Goal: Task Accomplishment & Management: Complete application form

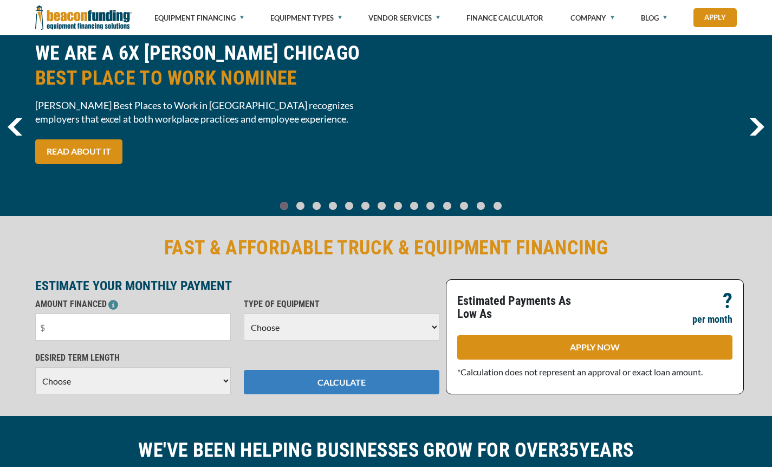
scroll to position [108, 0]
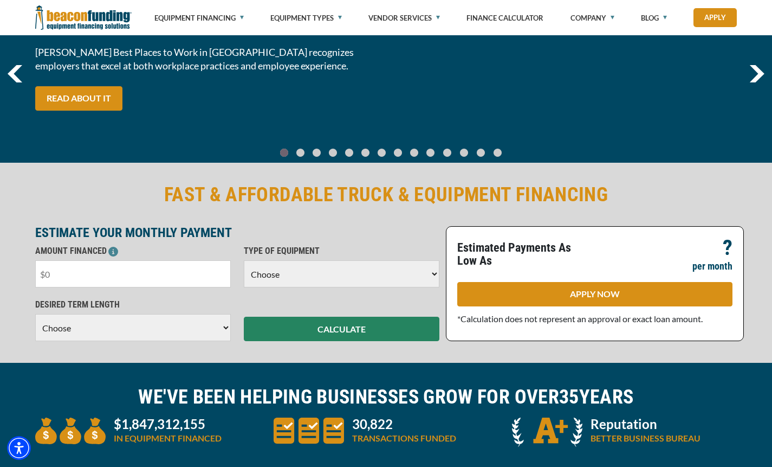
click at [185, 283] on input "text" at bounding box center [133, 273] width 196 height 27
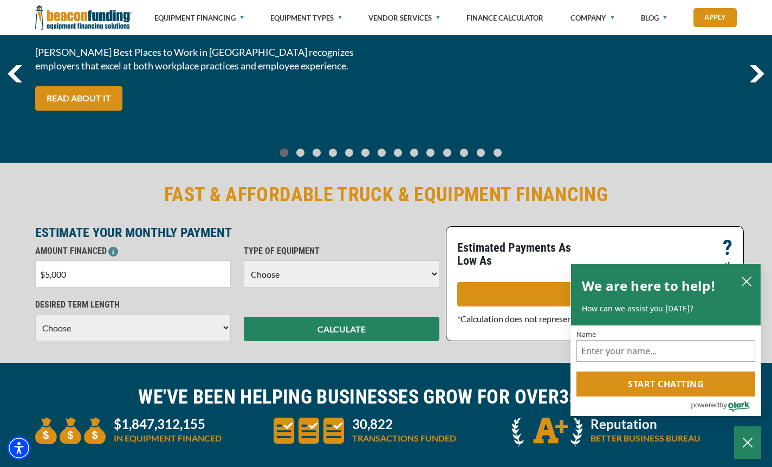
type input "$50,000"
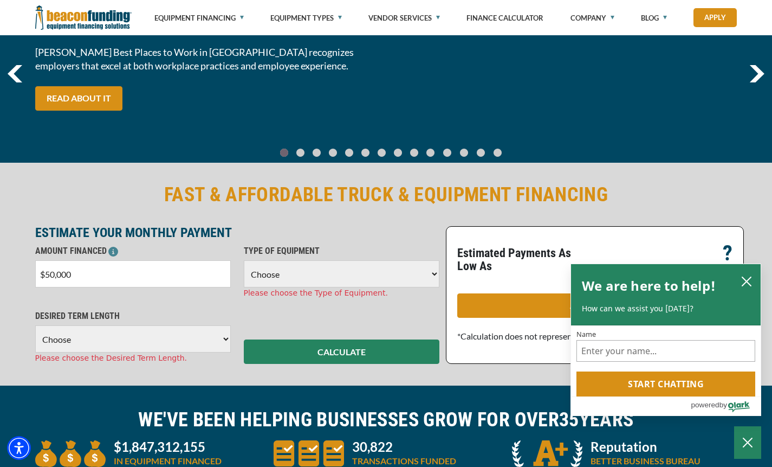
drag, startPoint x: 299, startPoint y: 276, endPoint x: 302, endPoint y: 294, distance: 18.1
click at [299, 276] on select "Choose Backhoe Boom/Bucket Truck Chipper Commercial Mower Crane DTG/DTF Printin…" at bounding box center [342, 273] width 196 height 27
select select "17"
click at [244, 260] on select "Choose Backhoe Boom/Bucket Truck Chipper Commercial Mower Crane DTG/DTF Printin…" at bounding box center [342, 273] width 196 height 27
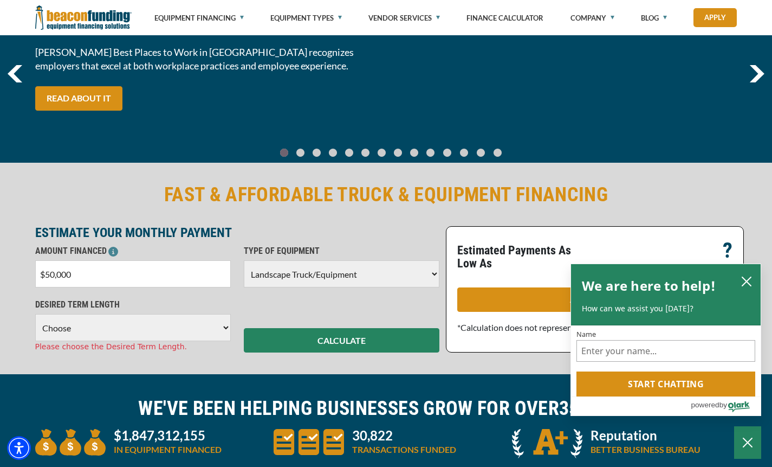
click at [189, 325] on select "Choose 36 Months 48 Months 60 Months" at bounding box center [133, 327] width 196 height 27
select select "60"
click at [35, 314] on select "Choose 36 Months 48 Months 60 Months" at bounding box center [133, 327] width 196 height 27
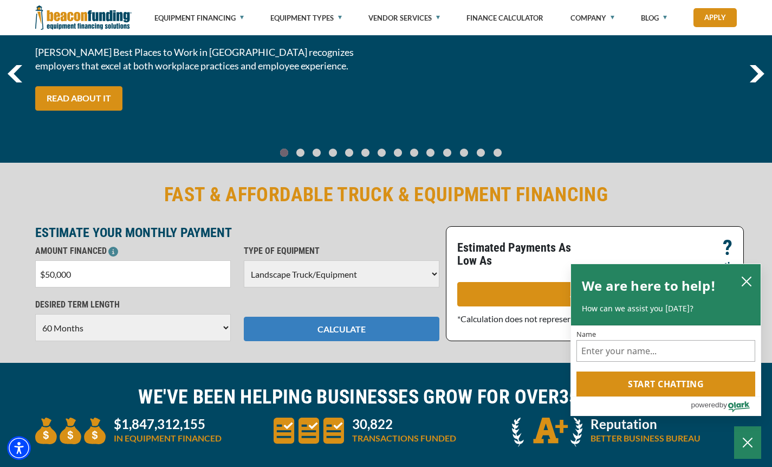
click at [346, 336] on button "CALCULATE" at bounding box center [342, 328] width 196 height 24
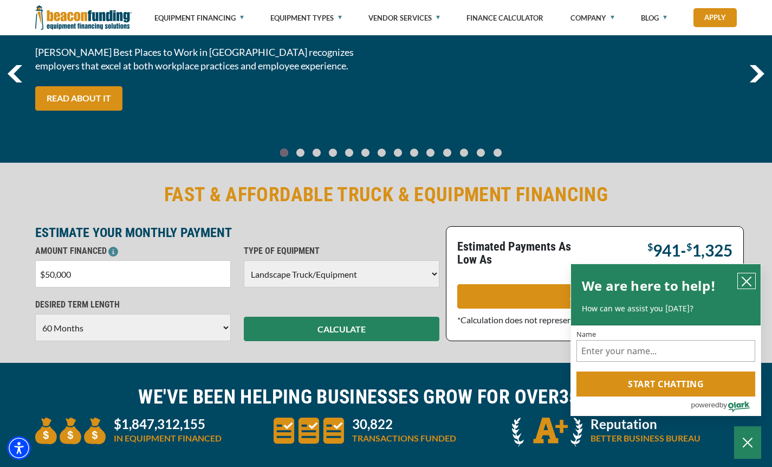
click at [743, 281] on icon "close chatbox" at bounding box center [746, 281] width 11 height 11
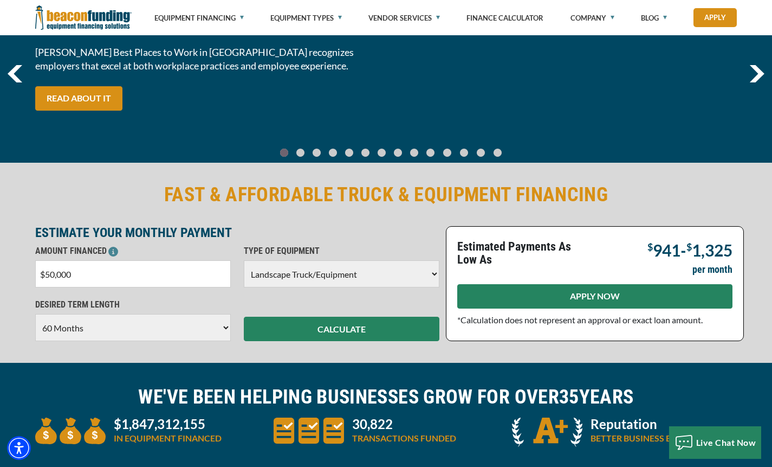
click at [501, 301] on link "APPLY NOW" at bounding box center [594, 296] width 275 height 24
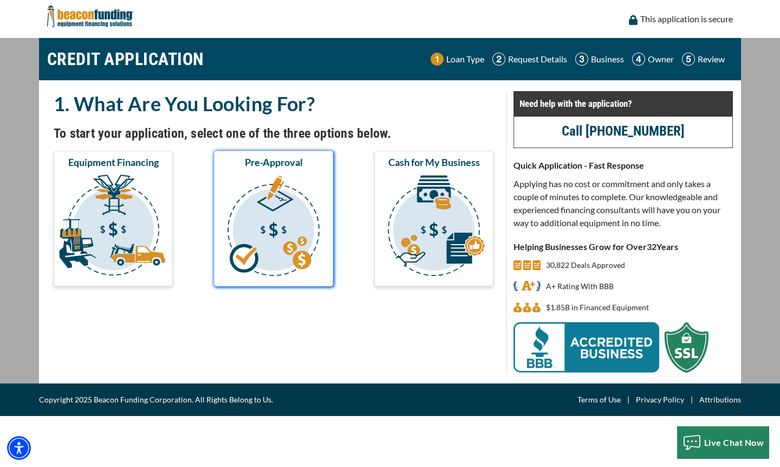
click at [280, 224] on img "submit" at bounding box center [273, 227] width 115 height 108
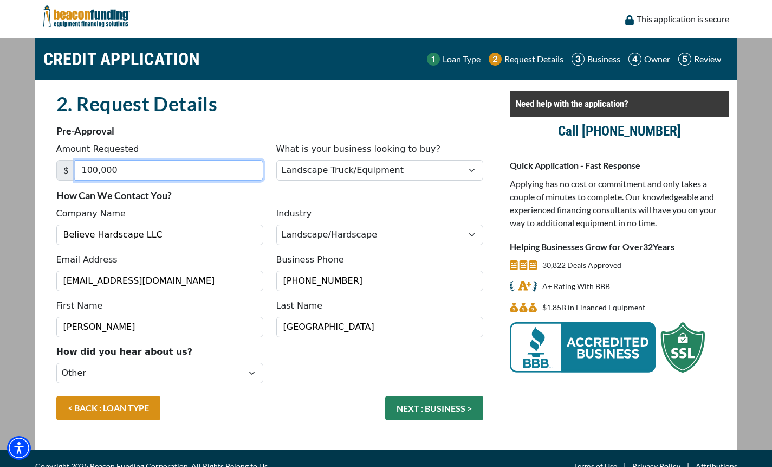
click at [219, 170] on input "100,000" at bounding box center [169, 170] width 189 height 21
type input "50,000"
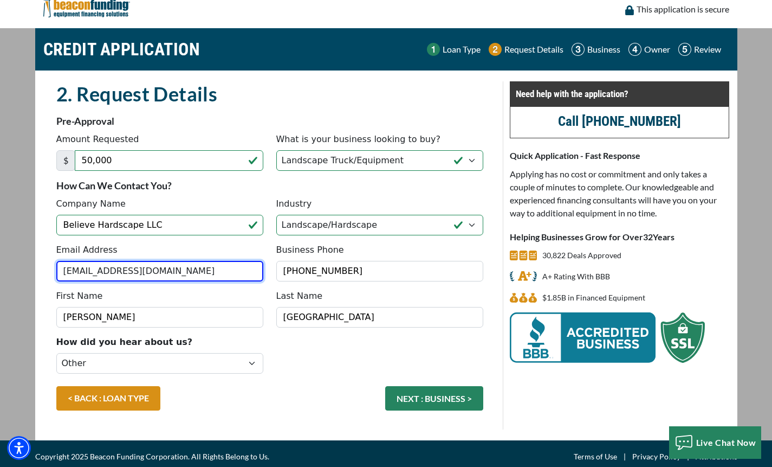
scroll to position [16, 0]
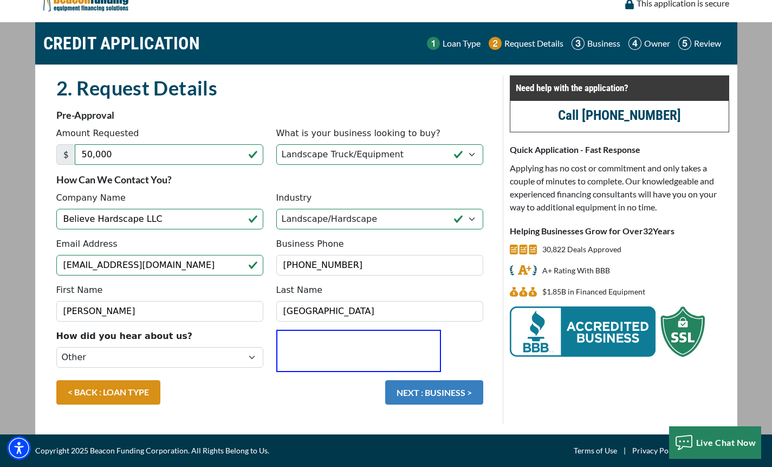
click at [425, 391] on button "NEXT : BUSINESS >" at bounding box center [434, 392] width 98 height 24
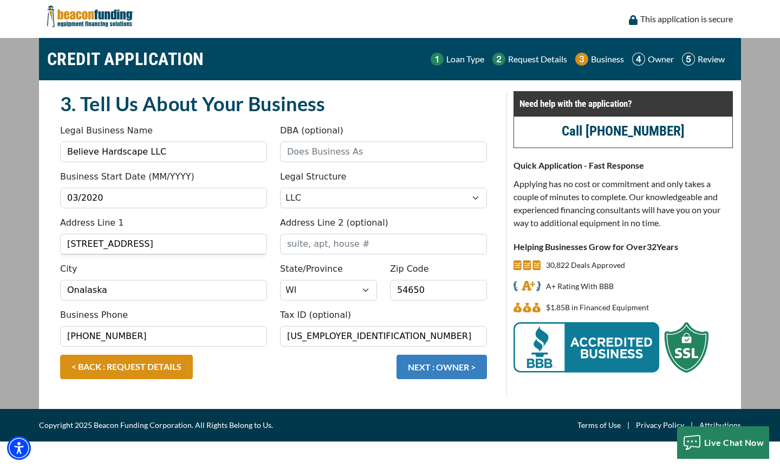
click at [437, 361] on button "NEXT : OWNER >" at bounding box center [442, 366] width 90 height 24
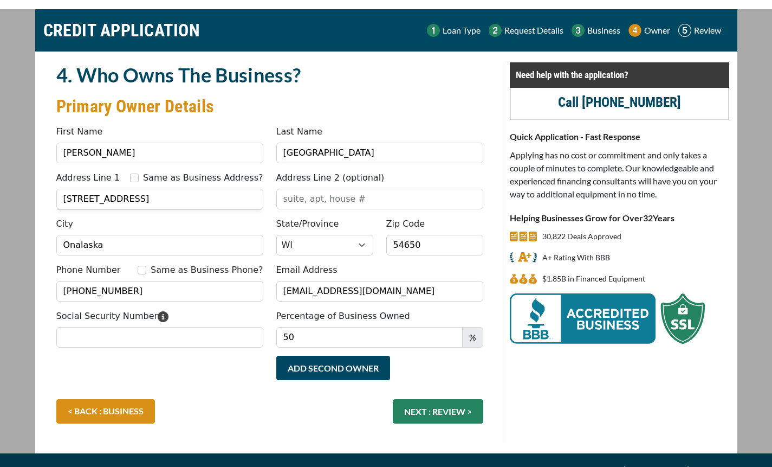
scroll to position [48, 0]
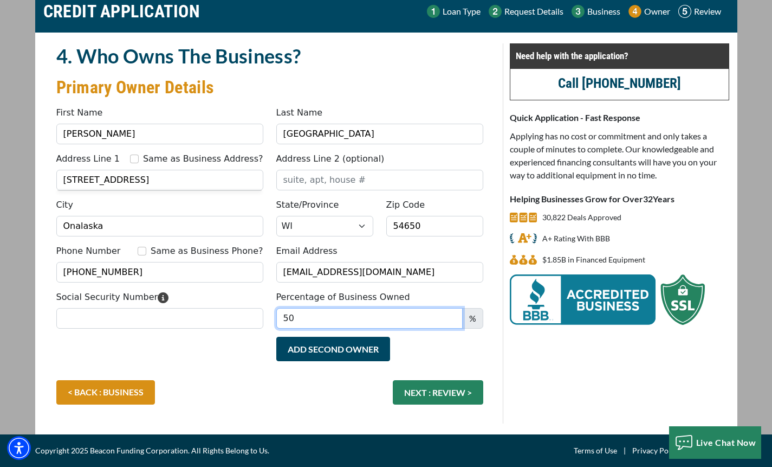
click at [331, 321] on input "50" at bounding box center [369, 318] width 186 height 21
type input "100"
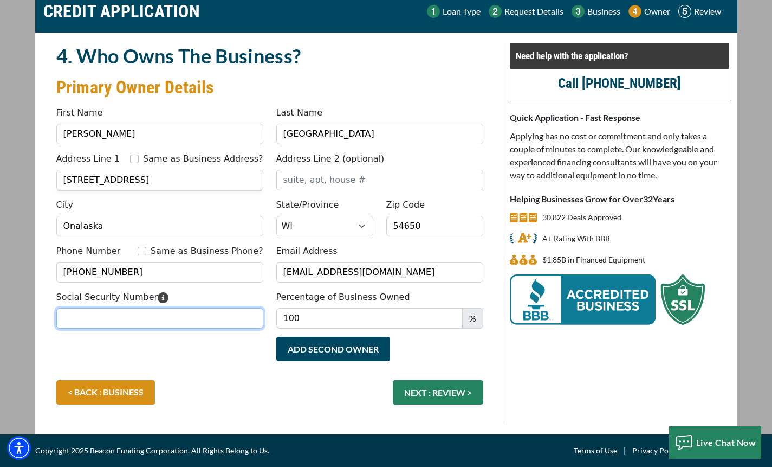
click at [235, 322] on input "Social Security Number" at bounding box center [159, 318] width 207 height 21
type input "482-21-8684"
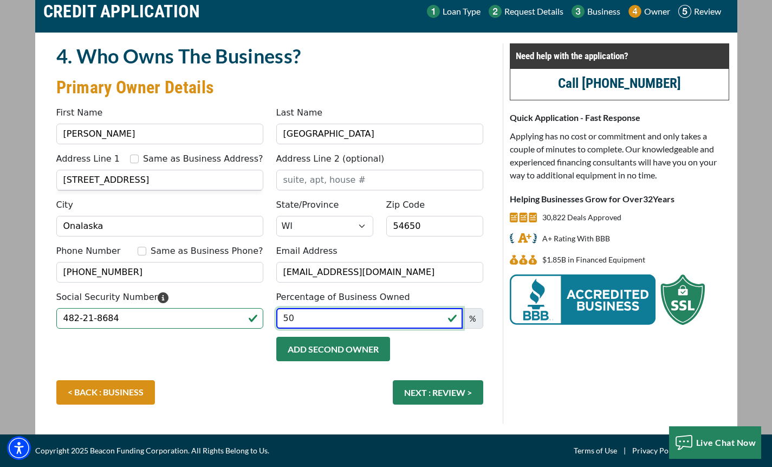
type input "50"
click at [350, 341] on button "Add Second Owner" at bounding box center [333, 348] width 114 height 24
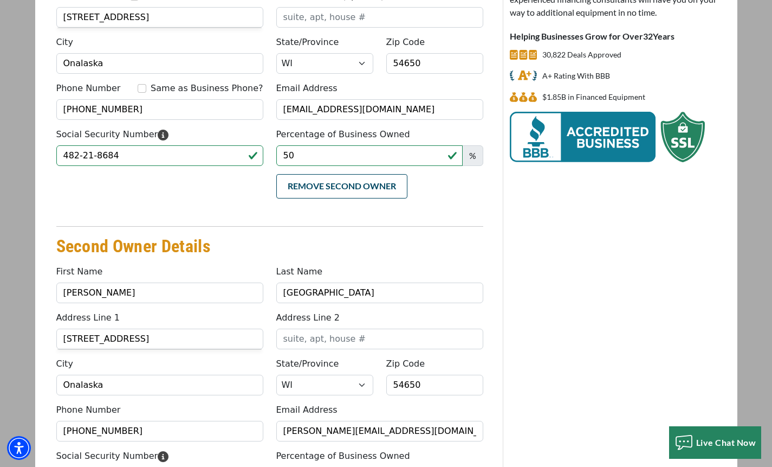
scroll to position [326, 0]
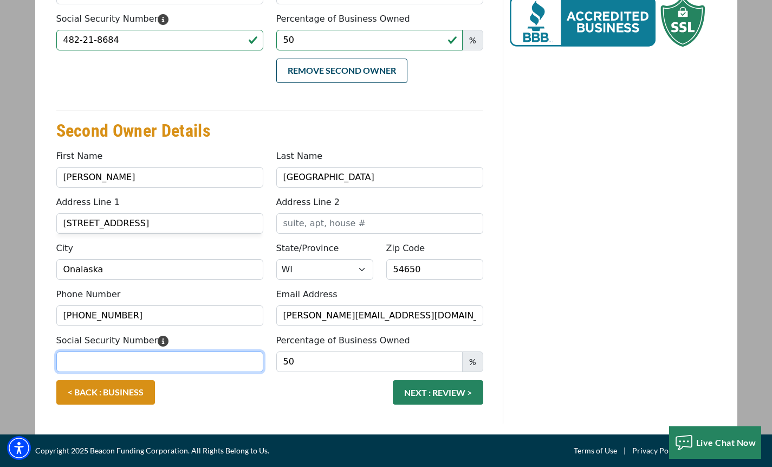
click at [172, 360] on input "Social Security Number" at bounding box center [159, 361] width 207 height 21
type input "484-21-7277"
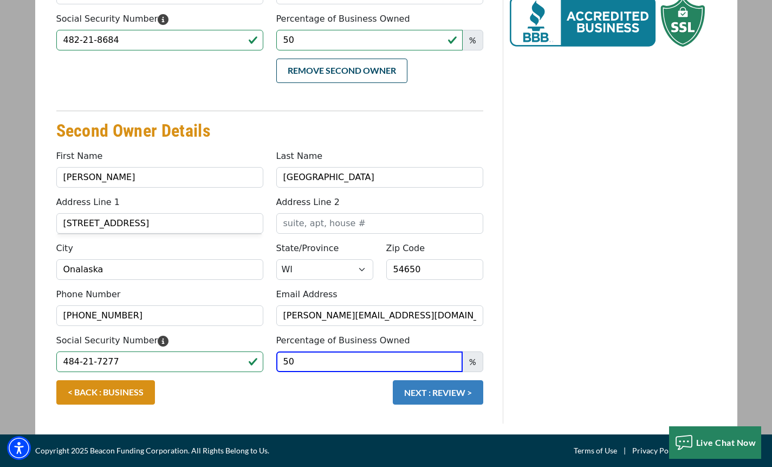
click at [425, 391] on button "NEXT : REVIEW >" at bounding box center [438, 392] width 90 height 24
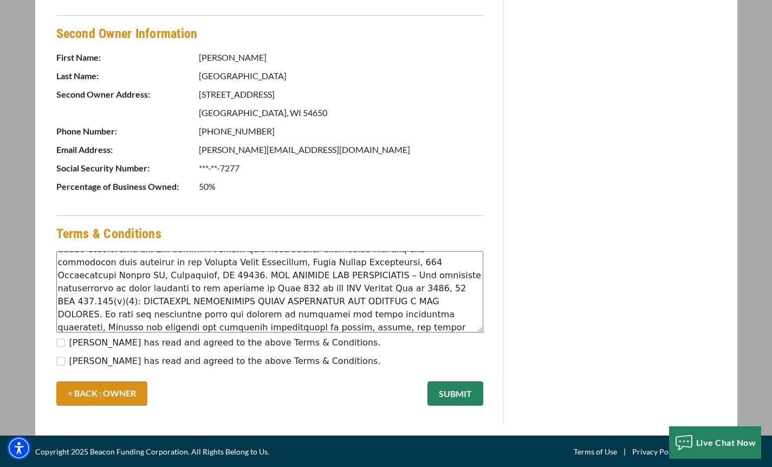
scroll to position [286, 0]
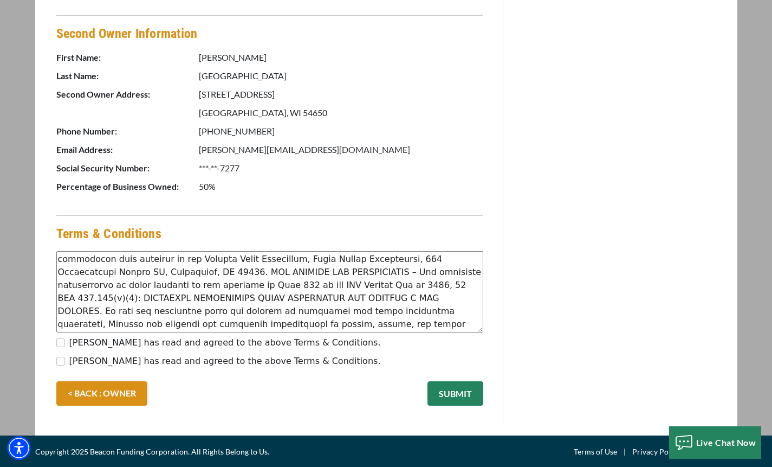
click at [142, 340] on label "[PERSON_NAME] has read and agreed to the above Terms & Conditions." at bounding box center [225, 342] width 312 height 13
click at [65, 340] on input "[PERSON_NAME] has read and agreed to the above Terms & Conditions." at bounding box center [60, 342] width 9 height 9
checkbox input "true"
click at [148, 365] on label "McKenzie Arensdorf has read and agreed to the above Terms & Conditions." at bounding box center [225, 360] width 312 height 13
click at [65, 365] on input "McKenzie Arensdorf has read and agreed to the above Terms & Conditions." at bounding box center [60, 361] width 9 height 9
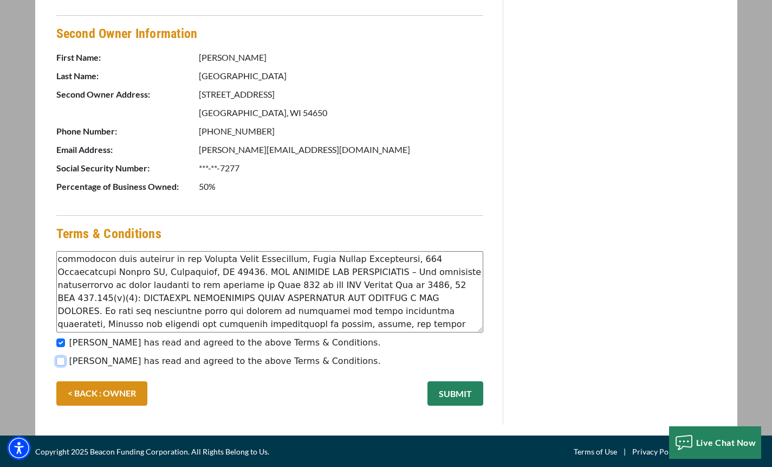
checkbox input "true"
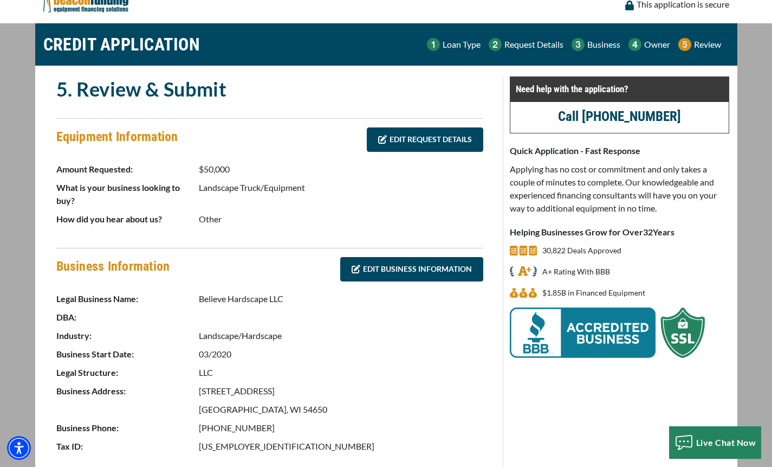
scroll to position [0, 0]
